Goal: Task Accomplishment & Management: Manage account settings

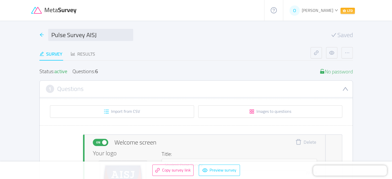
click at [42, 35] on icon "icon: arrow-left" at bounding box center [41, 35] width 5 height 5
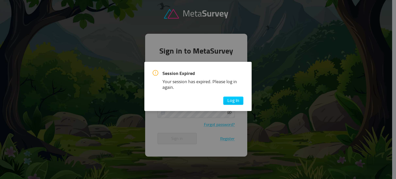
type input "[EMAIL_ADDRESS][DOMAIN_NAME]"
drag, startPoint x: 234, startPoint y: 100, endPoint x: 273, endPoint y: 96, distance: 38.6
click at [234, 100] on button "Log In" at bounding box center [233, 101] width 20 height 8
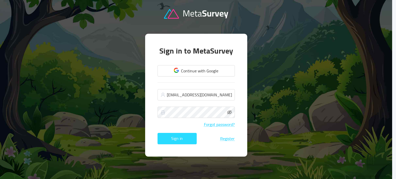
drag, startPoint x: 167, startPoint y: 139, endPoint x: 268, endPoint y: 80, distance: 117.1
click at [168, 139] on button "Sign in" at bounding box center [177, 138] width 39 height 11
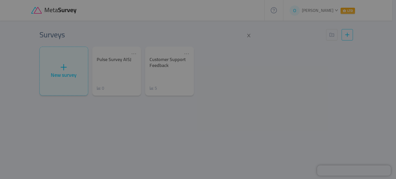
click at [144, 25] on div at bounding box center [198, 89] width 396 height 179
